Goal: Task Accomplishment & Management: Use online tool/utility

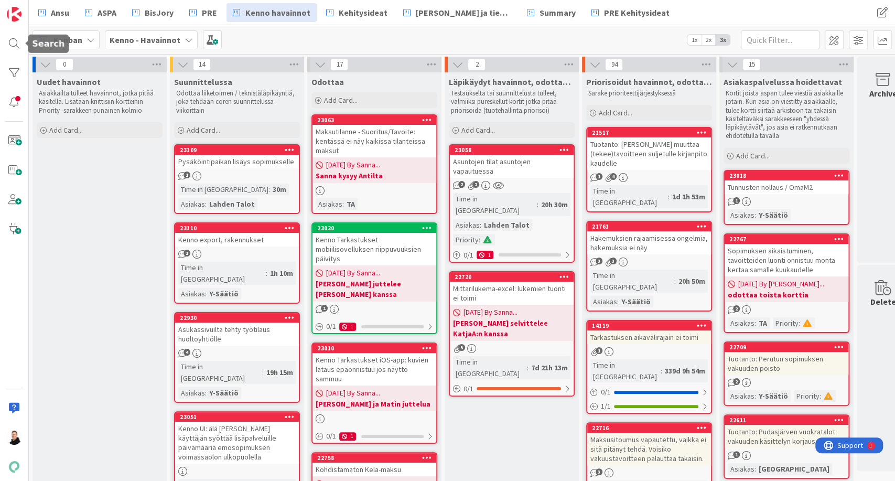
click at [3, 42] on div at bounding box center [14, 240] width 29 height 481
click at [9, 42] on div at bounding box center [14, 43] width 21 height 21
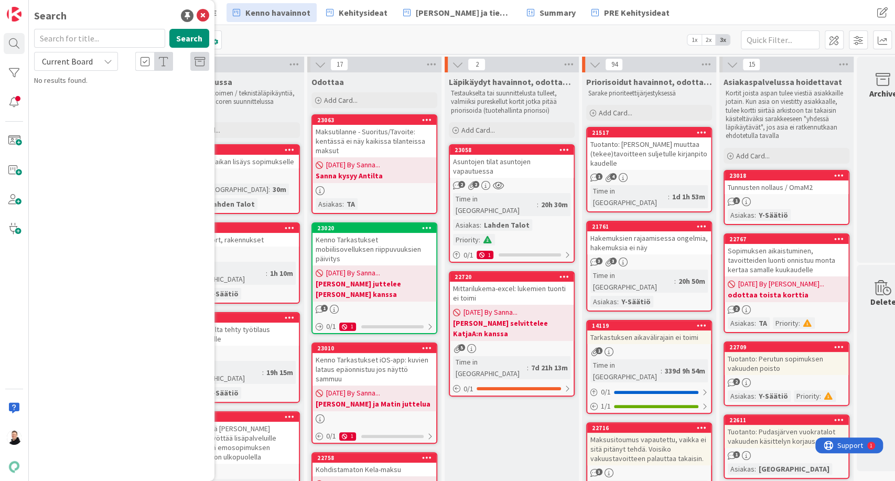
click at [121, 36] on input "text" at bounding box center [99, 38] width 131 height 19
type input "18523"
click at [104, 61] on icon at bounding box center [108, 61] width 8 height 8
click at [80, 102] on span "All Boards" at bounding box center [94, 105] width 109 height 16
click at [134, 87] on p "Ulkoalueen ja pysäköintipaikkojen siirto + tavoitteiden kirjanpidon muutos" at bounding box center [129, 98] width 160 height 22
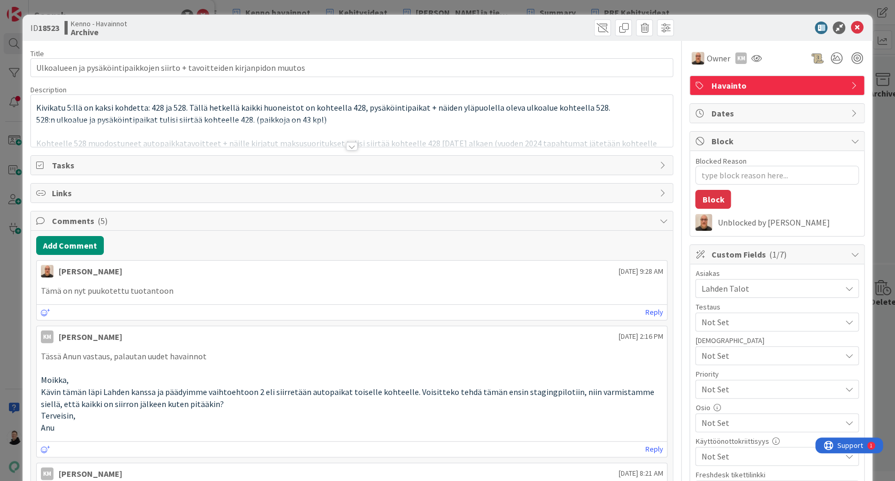
type textarea "x"
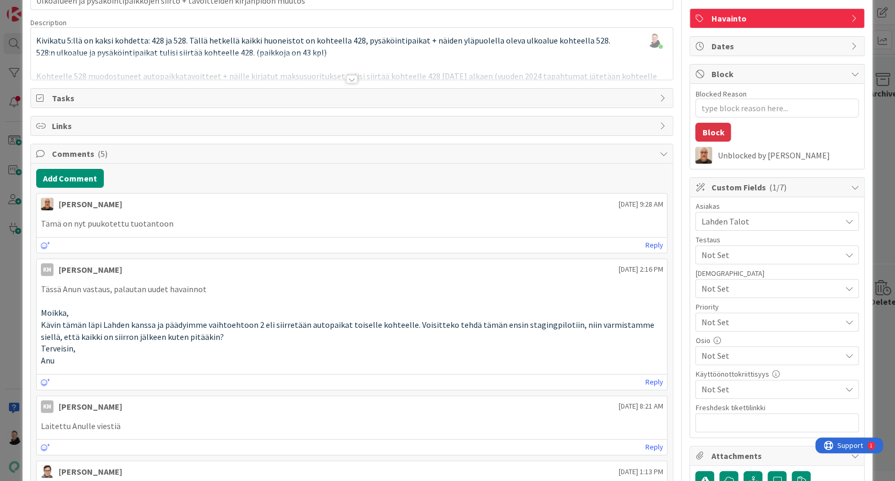
scroll to position [67, 0]
click at [346, 78] on div at bounding box center [352, 80] width 12 height 8
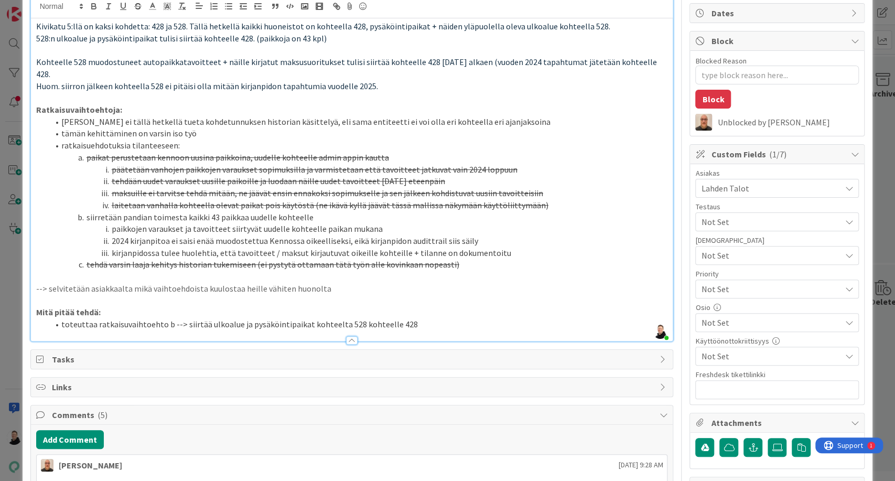
scroll to position [0, 0]
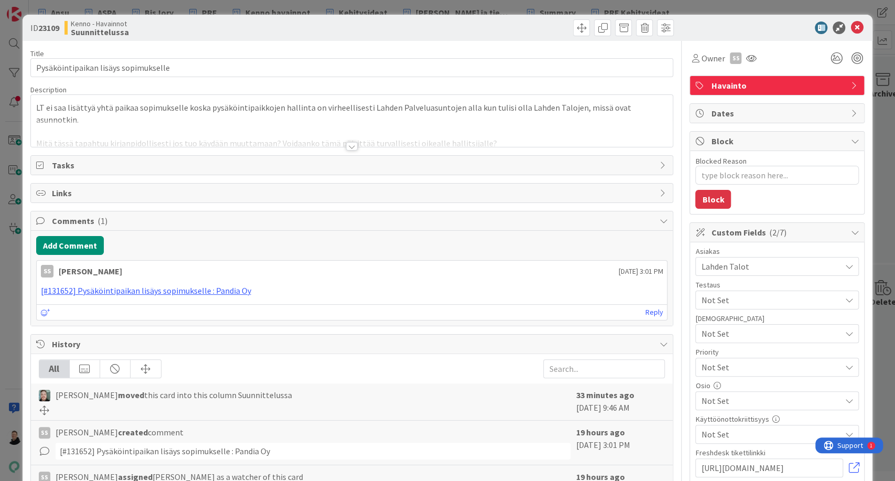
type textarea "x"
click at [349, 149] on div at bounding box center [352, 146] width 12 height 8
type textarea "x"
